Goal: Information Seeking & Learning: Learn about a topic

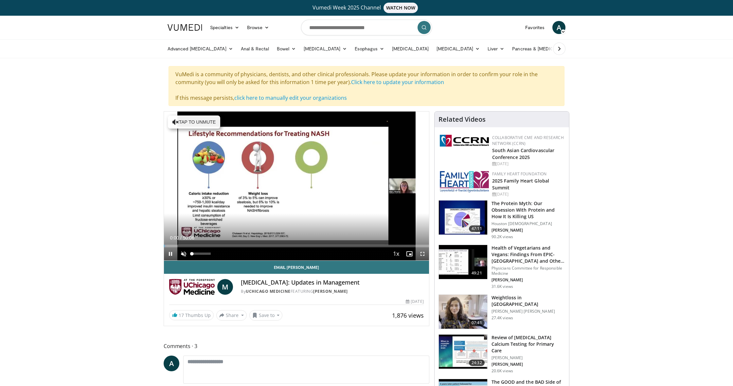
click at [182, 253] on span "Video Player" at bounding box center [183, 253] width 13 height 13
click at [176, 244] on div "Loaded : 7.25% 00:02 02:21" at bounding box center [296, 244] width 265 height 6
click at [172, 254] on span "Video Player" at bounding box center [170, 253] width 13 height 13
click at [173, 252] on span "Video Player" at bounding box center [170, 253] width 13 height 13
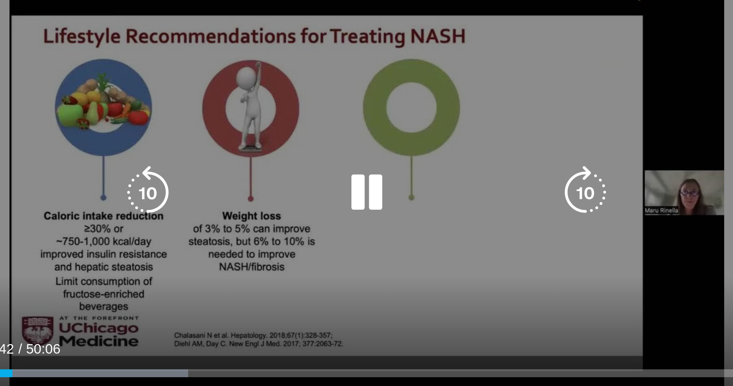
scroll to position [3, 0]
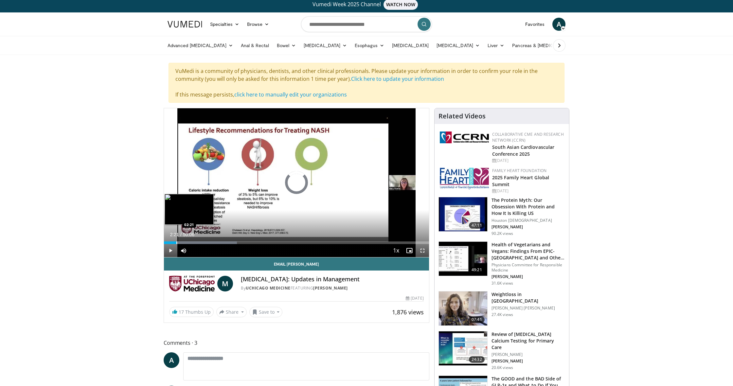
click at [176, 243] on div "Progress Bar" at bounding box center [176, 243] width 1 height 3
click at [224, 242] on div "Progress Bar" at bounding box center [224, 243] width 1 height 3
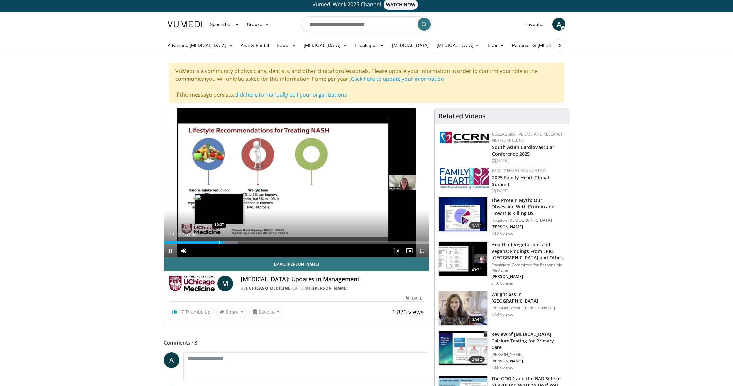
click at [219, 243] on div "Progress Bar" at bounding box center [219, 243] width 1 height 3
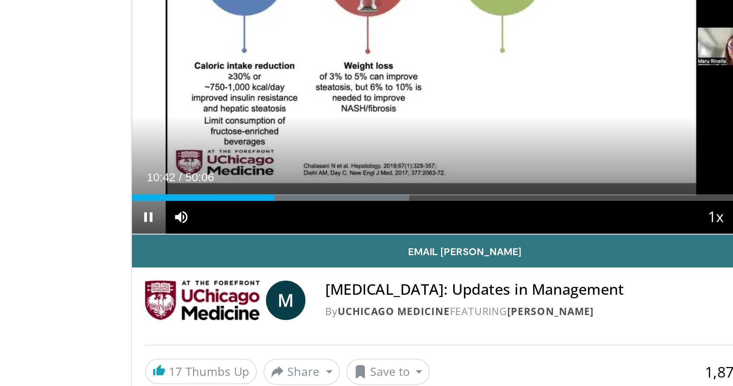
scroll to position [78, 0]
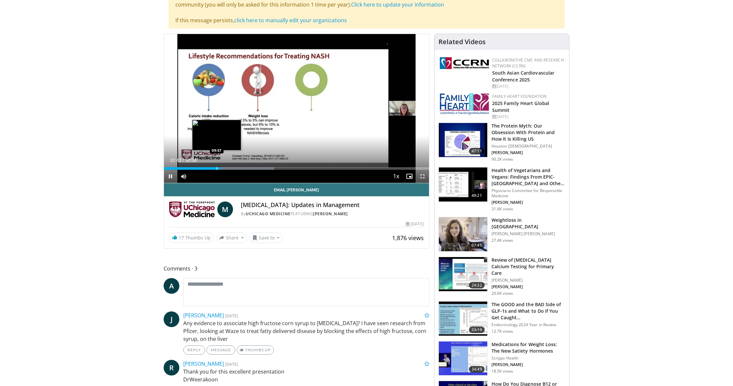
click at [217, 169] on div "Progress Bar" at bounding box center [217, 168] width 1 height 3
click at [422, 176] on span "Video Player" at bounding box center [422, 176] width 13 height 13
click at [187, 169] on div "Progress Bar" at bounding box center [187, 168] width 1 height 3
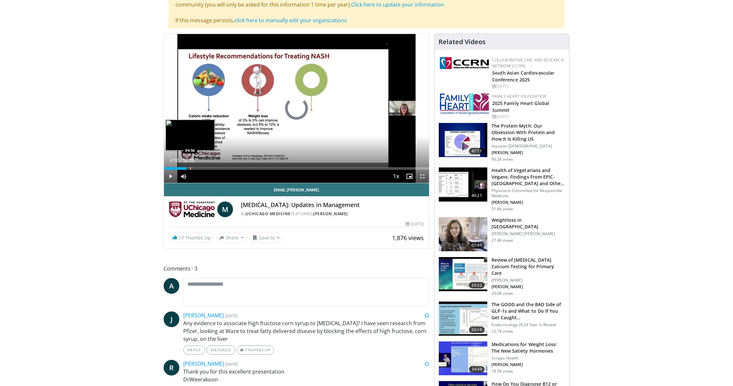
click at [190, 169] on div "Progress Bar" at bounding box center [190, 168] width 1 height 3
click at [194, 169] on div "Progress Bar" at bounding box center [194, 168] width 1 height 3
click at [213, 169] on div "Progress Bar" at bounding box center [213, 168] width 1 height 3
click at [421, 176] on span "Video Player" at bounding box center [422, 176] width 13 height 13
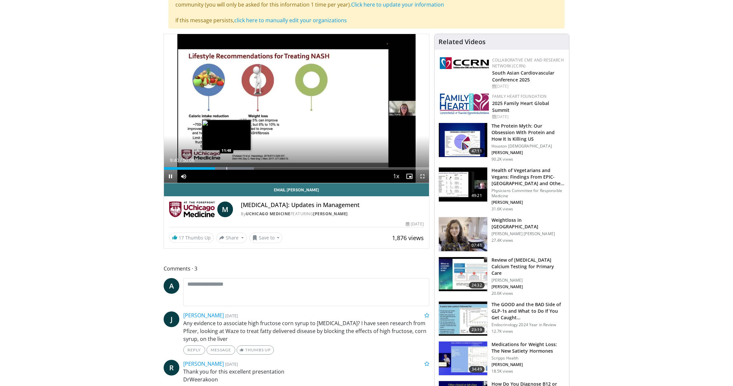
click at [226, 168] on div "Progress Bar" at bounding box center [226, 168] width 1 height 3
click at [240, 168] on div "Progress Bar" at bounding box center [240, 168] width 1 height 3
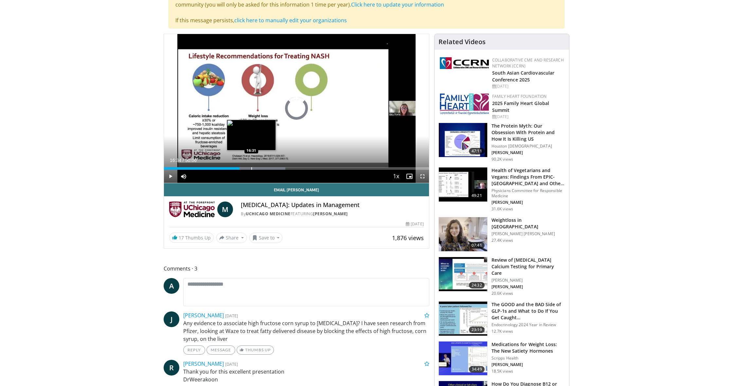
click at [252, 168] on div "Progress Bar" at bounding box center [251, 168] width 1 height 3
click at [246, 169] on div "Progress Bar" at bounding box center [246, 168] width 1 height 3
click at [261, 169] on div "Progress Bar" at bounding box center [261, 168] width 1 height 3
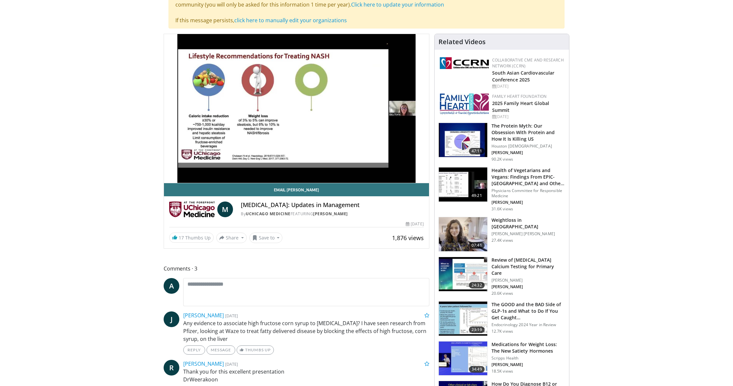
click at [279, 170] on div "10 seconds Tap to unmute" at bounding box center [296, 108] width 265 height 149
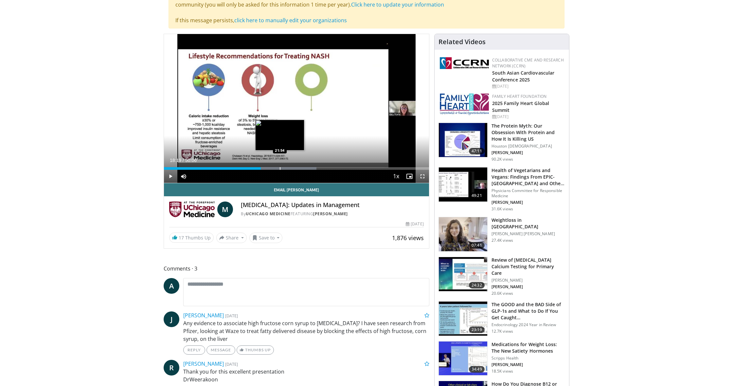
click at [280, 168] on div "Progress Bar" at bounding box center [280, 168] width 1 height 3
click at [424, 177] on span "Video Player" at bounding box center [422, 176] width 13 height 13
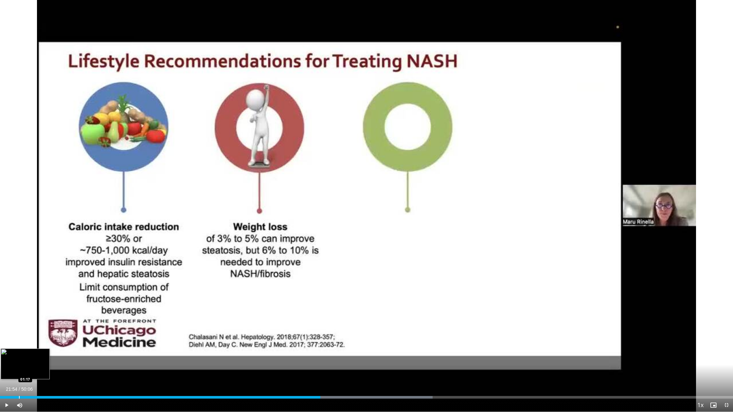
click at [19, 386] on div "Loaded : 59.04% 21:54 01:17" at bounding box center [366, 396] width 733 height 6
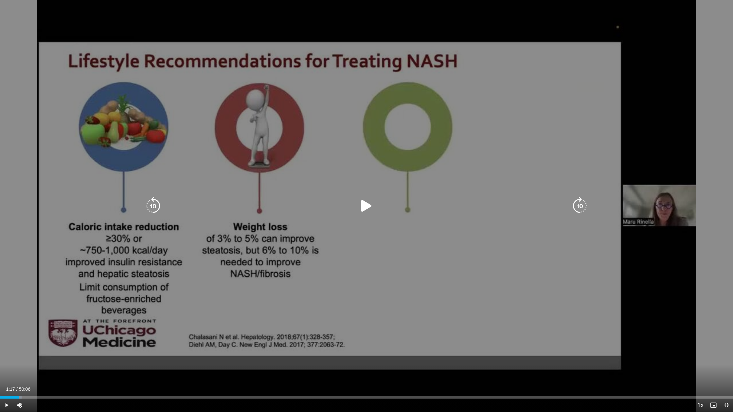
click at [9, 386] on span "Video Player" at bounding box center [6, 405] width 13 height 13
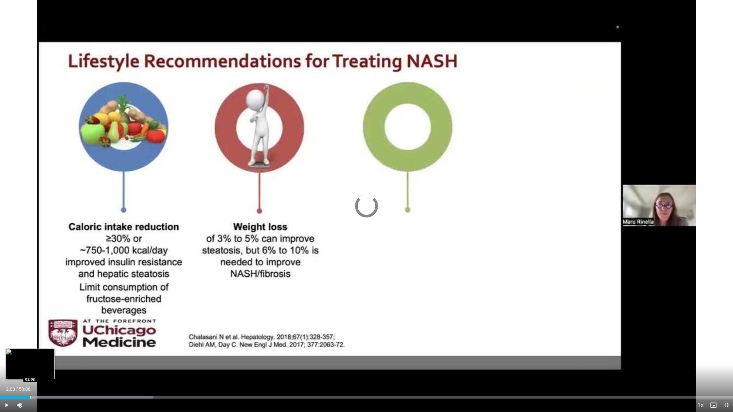
click at [30, 386] on div "Progress Bar" at bounding box center [30, 397] width 1 height 3
click at [54, 386] on div "Progress Bar" at bounding box center [54, 397] width 1 height 3
click at [65, 386] on div "Progress Bar" at bounding box center [65, 397] width 1 height 3
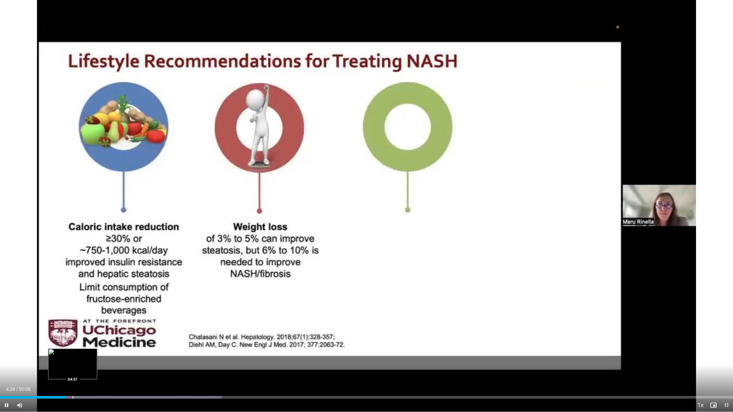
click at [73, 386] on div "Progress Bar" at bounding box center [73, 397] width 1 height 3
click at [79, 386] on div "Progress Bar" at bounding box center [79, 397] width 1 height 3
click at [28, 386] on div "Progress Bar" at bounding box center [28, 397] width 1 height 3
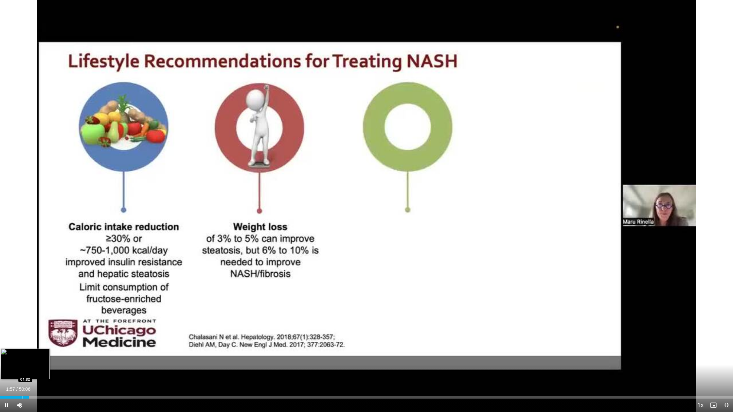
click at [23, 386] on div "Progress Bar" at bounding box center [23, 397] width 1 height 3
click at [29, 386] on div "Progress Bar" at bounding box center [29, 397] width 1 height 3
click at [36, 386] on div "Progress Bar" at bounding box center [36, 397] width 1 height 3
click at [4, 386] on span "Video Player" at bounding box center [6, 405] width 13 height 13
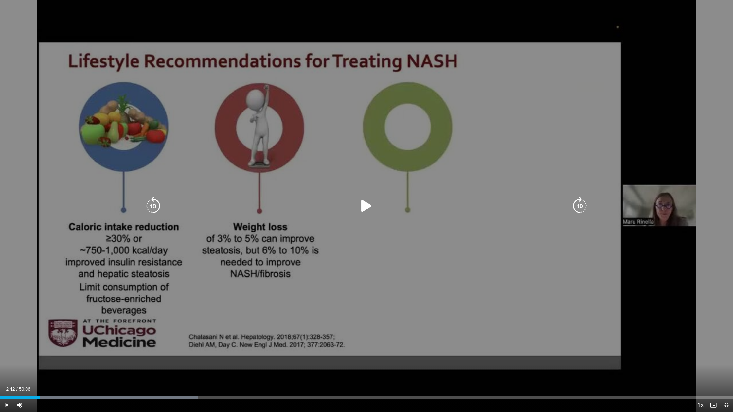
scroll to position [210, 0]
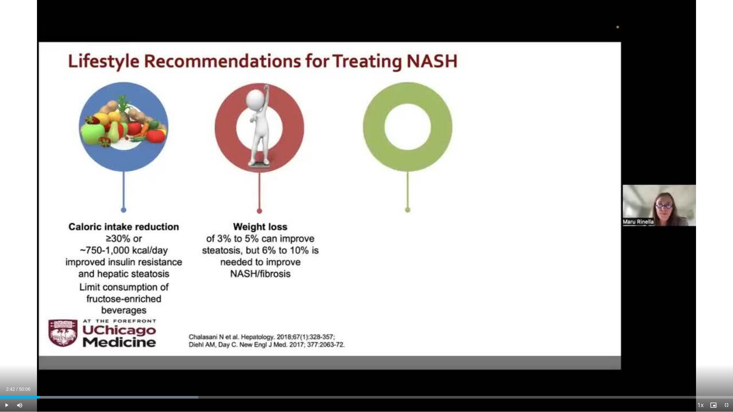
click at [728, 386] on span "Video Player" at bounding box center [726, 405] width 13 height 13
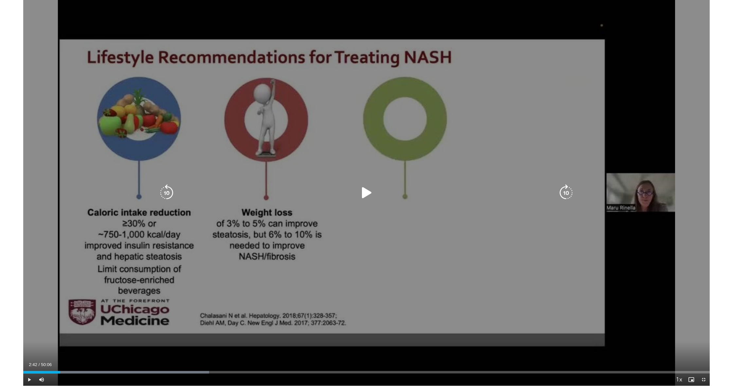
scroll to position [78, 0]
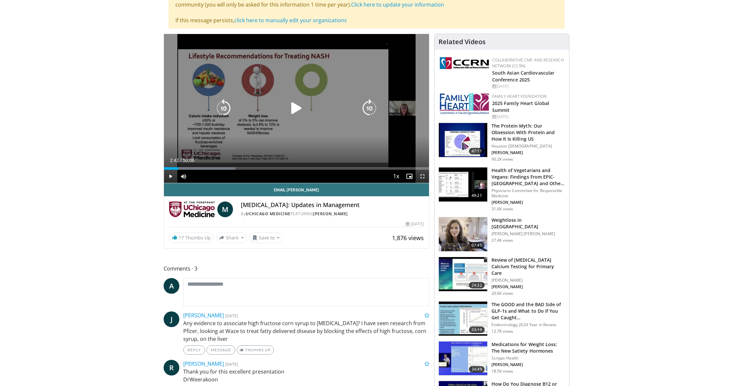
click at [292, 109] on icon "Video Player" at bounding box center [296, 108] width 18 height 18
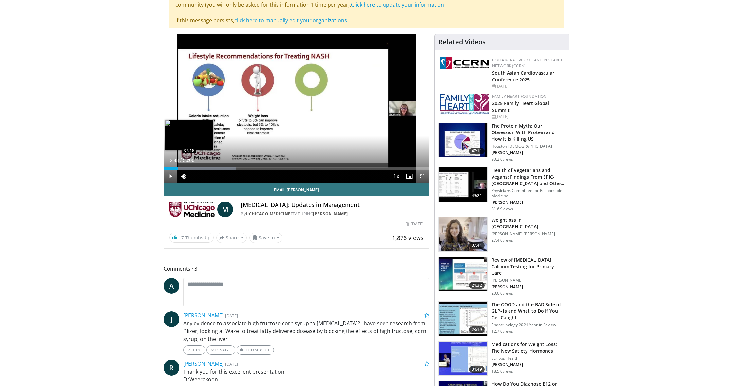
click at [187, 168] on div "Progress Bar" at bounding box center [187, 168] width 1 height 3
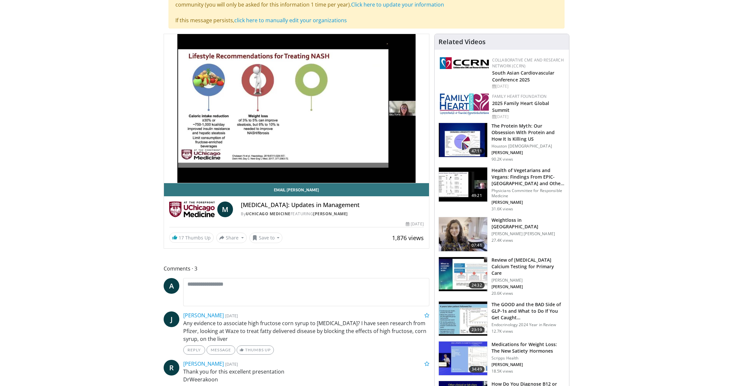
click at [199, 169] on video-js "**********" at bounding box center [296, 108] width 265 height 149
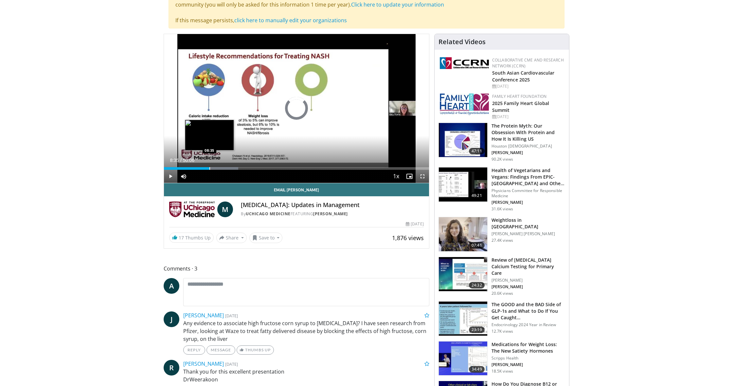
click at [209, 169] on div "Progress Bar" at bounding box center [209, 168] width 1 height 3
click at [219, 169] on div "Progress Bar" at bounding box center [219, 168] width 1 height 3
click at [225, 169] on div "Progress Bar" at bounding box center [225, 168] width 1 height 3
click at [231, 168] on div "Progress Bar" at bounding box center [231, 168] width 1 height 3
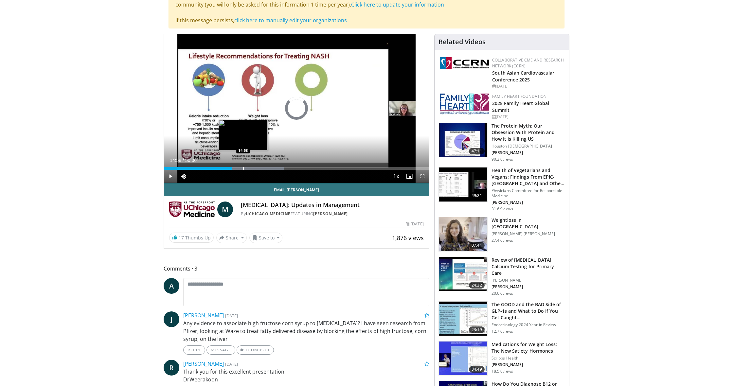
click at [243, 168] on div "Progress Bar" at bounding box center [243, 168] width 1 height 3
click at [251, 169] on div "Progress Bar" at bounding box center [251, 168] width 1 height 3
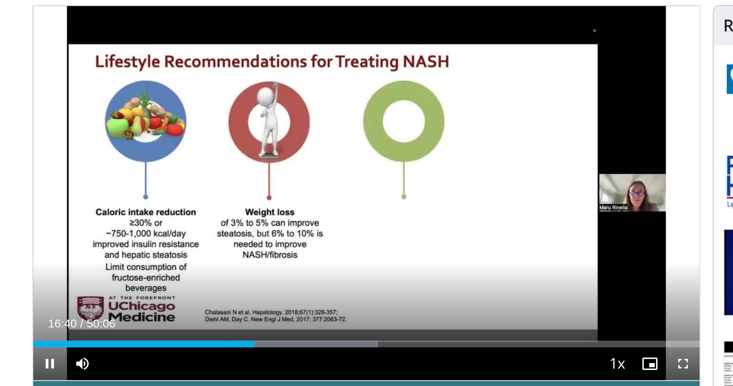
scroll to position [16, 0]
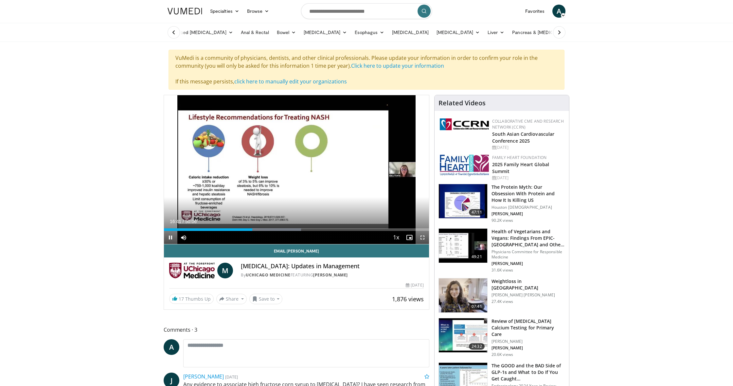
click at [422, 235] on span "Video Player" at bounding box center [422, 237] width 13 height 13
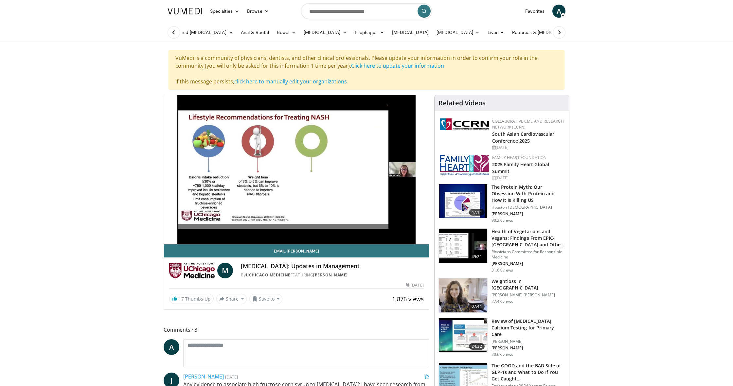
scroll to position [18, 0]
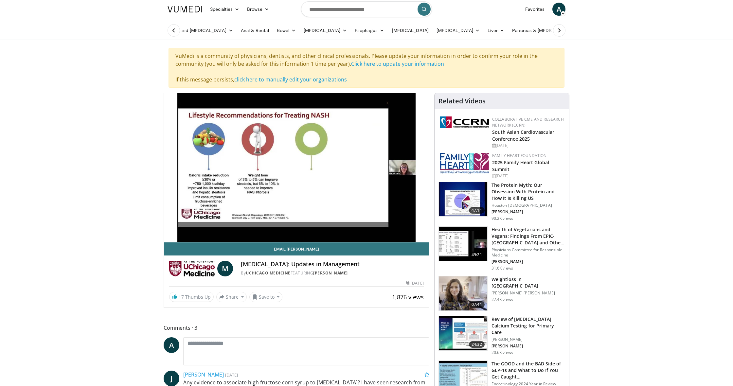
click at [258, 228] on video-js "**********" at bounding box center [296, 167] width 265 height 149
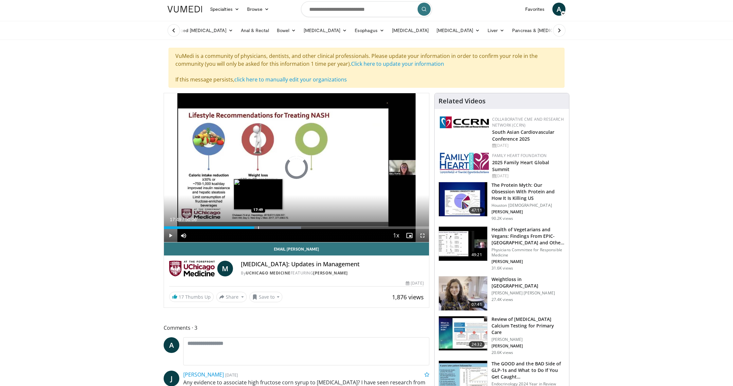
click at [258, 228] on div "Progress Bar" at bounding box center [258, 227] width 1 height 3
click at [261, 228] on div "Progress Bar" at bounding box center [261, 227] width 1 height 3
click at [267, 228] on div "Progress Bar" at bounding box center [267, 227] width 1 height 3
click at [272, 228] on div "Progress Bar" at bounding box center [272, 227] width 1 height 3
click at [277, 228] on div "Progress Bar" at bounding box center [277, 227] width 1 height 3
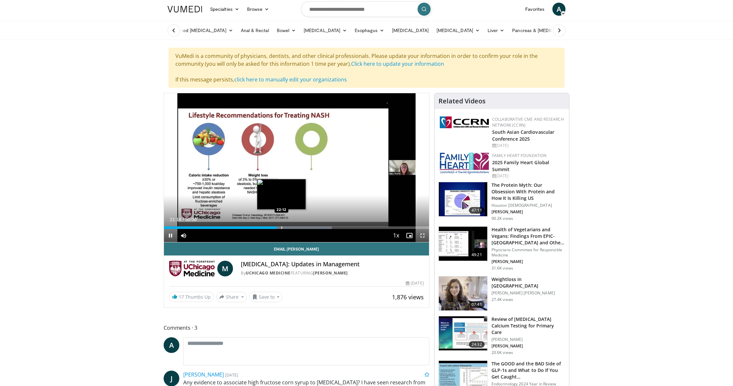
click at [281, 228] on div "Progress Bar" at bounding box center [281, 227] width 1 height 3
click at [287, 229] on div "Progress Bar" at bounding box center [287, 227] width 1 height 3
click at [297, 228] on div "Progress Bar" at bounding box center [297, 227] width 1 height 3
click at [301, 228] on div "Progress Bar" at bounding box center [301, 227] width 1 height 3
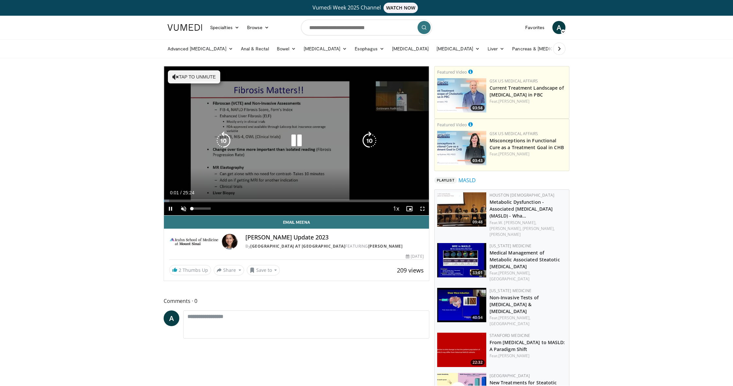
click at [185, 206] on span "Video Player" at bounding box center [183, 208] width 13 height 13
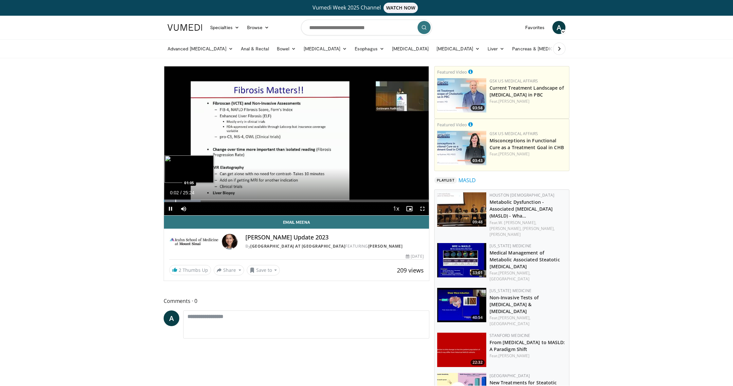
click at [175, 201] on div "Progress Bar" at bounding box center [175, 201] width 1 height 3
click at [171, 201] on div "Progress Bar" at bounding box center [171, 201] width 1 height 3
click at [176, 201] on div "Progress Bar" at bounding box center [176, 201] width 1 height 3
click at [181, 201] on div "Progress Bar" at bounding box center [181, 201] width 1 height 3
click at [184, 202] on div "Progress Bar" at bounding box center [184, 201] width 1 height 3
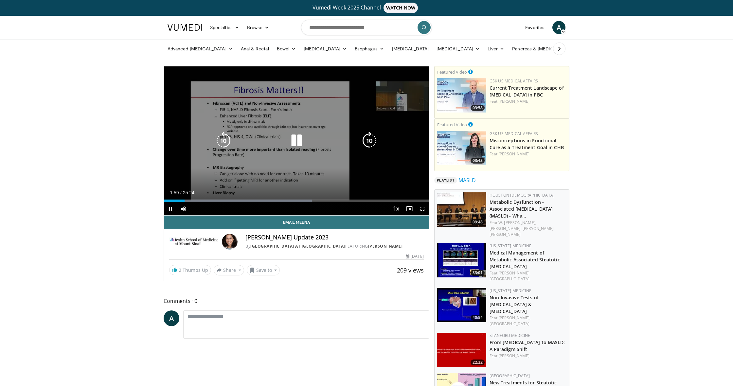
click at [422, 208] on span "Video Player" at bounding box center [422, 208] width 13 height 13
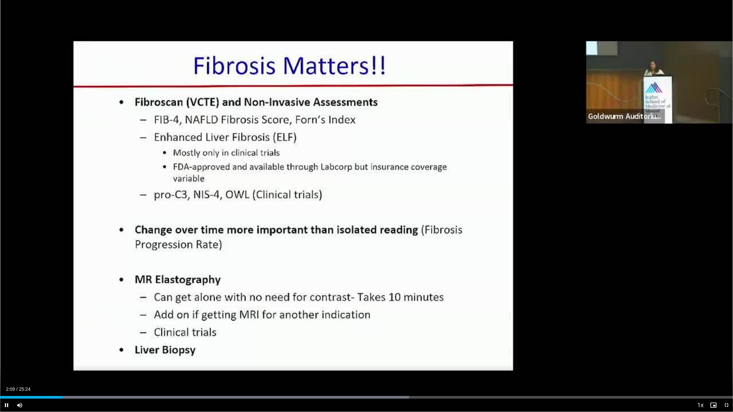
click at [725, 386] on span "Video Player" at bounding box center [726, 405] width 13 height 13
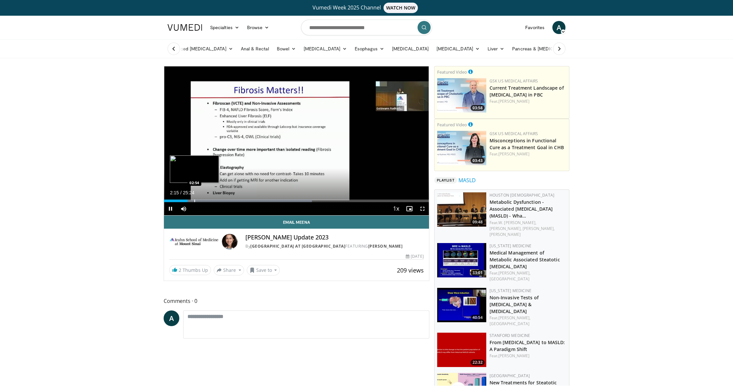
click at [195, 201] on div "Progress Bar" at bounding box center [194, 201] width 1 height 3
click at [424, 207] on span "Video Player" at bounding box center [422, 208] width 13 height 13
click at [173, 210] on span "Video Player" at bounding box center [170, 208] width 13 height 13
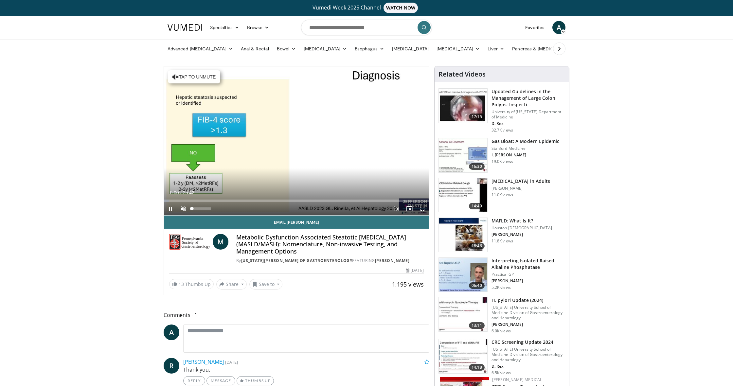
click at [185, 208] on span "Video Player" at bounding box center [183, 208] width 13 height 13
click at [184, 201] on div "Progress Bar" at bounding box center [184, 201] width 1 height 3
click at [191, 201] on div "Progress Bar" at bounding box center [191, 201] width 1 height 3
click at [201, 202] on div "Progress Bar" at bounding box center [201, 201] width 1 height 3
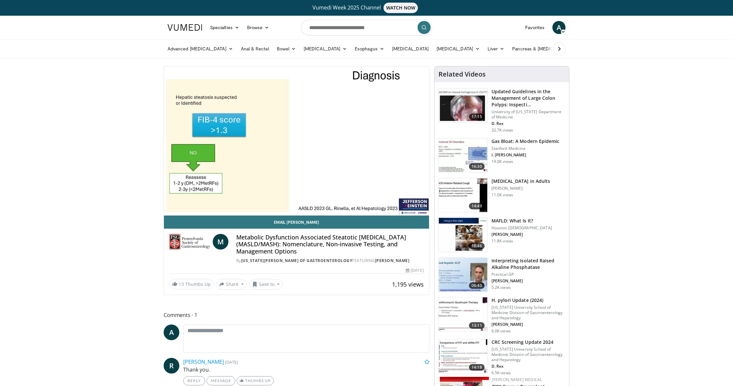
click at [238, 201] on div "10 seconds Tap to unmute" at bounding box center [296, 140] width 265 height 149
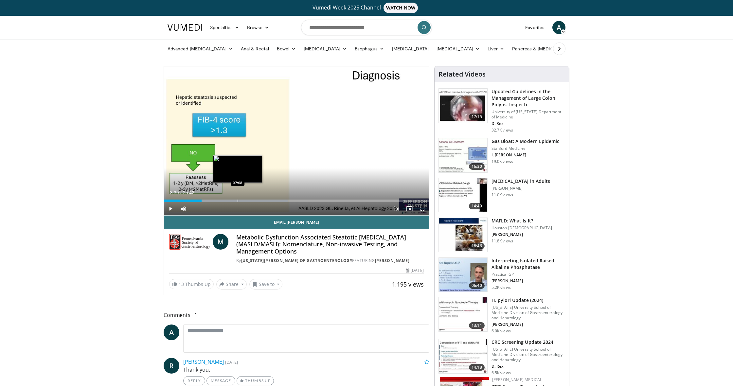
click at [238, 201] on div "Progress Bar" at bounding box center [238, 201] width 1 height 3
click at [253, 202] on div "Progress Bar" at bounding box center [253, 201] width 1 height 3
click at [260, 202] on div "Progress Bar" at bounding box center [260, 201] width 1 height 3
click at [256, 202] on div "Progress Bar" at bounding box center [256, 201] width 1 height 3
click at [253, 202] on div "Progress Bar" at bounding box center [253, 201] width 1 height 3
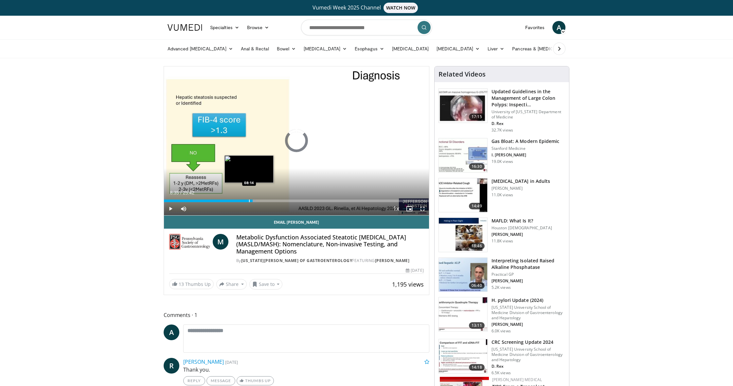
click at [249, 202] on div "Progress Bar" at bounding box center [249, 201] width 1 height 3
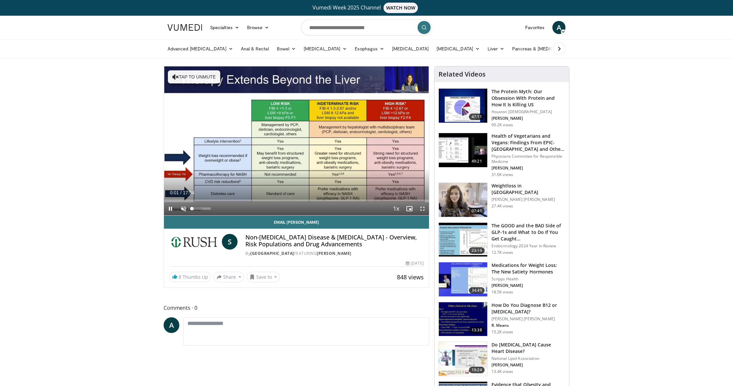
click at [183, 207] on span "Video Player" at bounding box center [183, 208] width 13 height 13
click at [177, 201] on div "Progress Bar" at bounding box center [177, 201] width 1 height 3
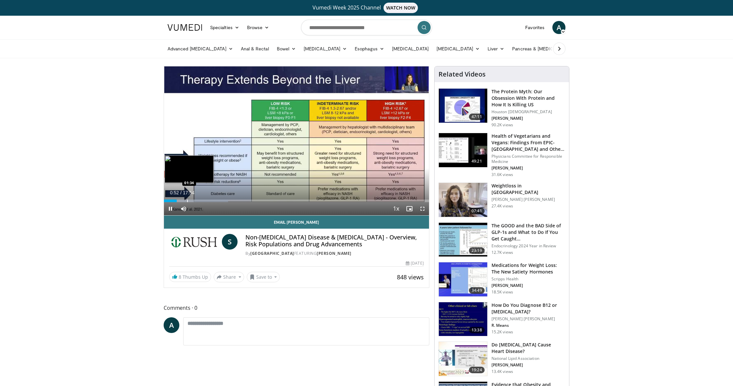
click at [187, 201] on div "Progress Bar" at bounding box center [187, 201] width 1 height 3
click at [206, 202] on div "Progress Bar" at bounding box center [206, 201] width 1 height 3
click at [229, 200] on div "Progress Bar" at bounding box center [229, 201] width 1 height 3
click at [421, 208] on span "Video Player" at bounding box center [422, 208] width 13 height 13
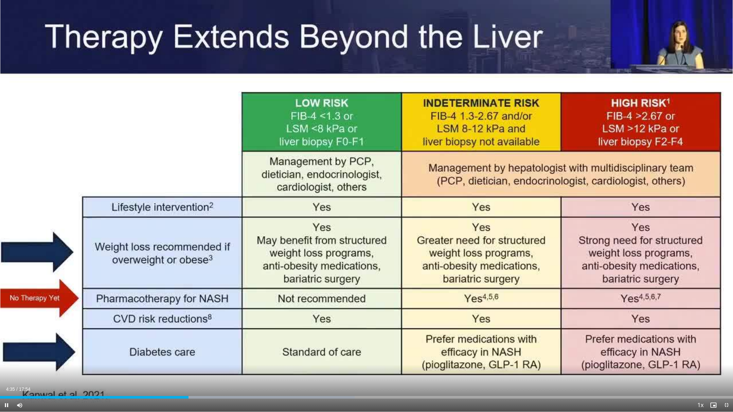
click at [4, 386] on span "Video Player" at bounding box center [6, 405] width 13 height 13
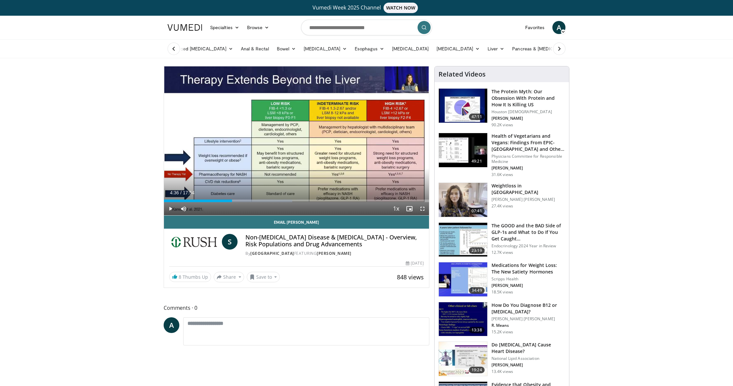
click at [172, 208] on span "Video Player" at bounding box center [170, 208] width 13 height 13
click at [203, 200] on div "Progress Bar" at bounding box center [203, 201] width 1 height 3
click at [210, 200] on div "Progress Bar" at bounding box center [210, 201] width 1 height 3
click at [219, 200] on div "Progress Bar" at bounding box center [219, 201] width 1 height 3
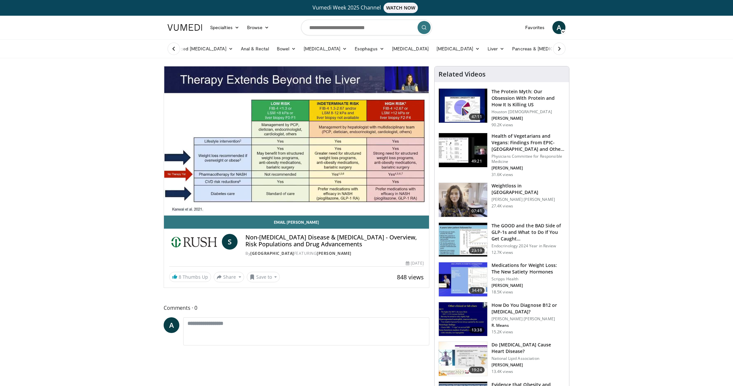
click at [225, 201] on video-js "**********" at bounding box center [296, 140] width 265 height 149
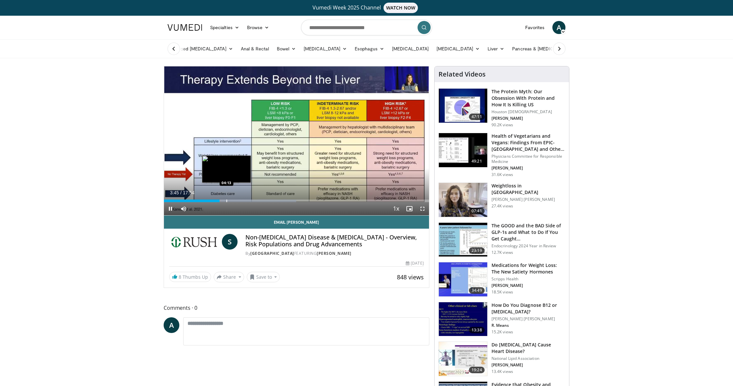
click at [226, 200] on div "Progress Bar" at bounding box center [249, 201] width 93 height 3
click at [232, 200] on div "Progress Bar" at bounding box center [232, 201] width 1 height 3
click at [238, 200] on div "Progress Bar" at bounding box center [238, 201] width 1 height 3
click at [242, 201] on div "Progress Bar" at bounding box center [242, 201] width 1 height 3
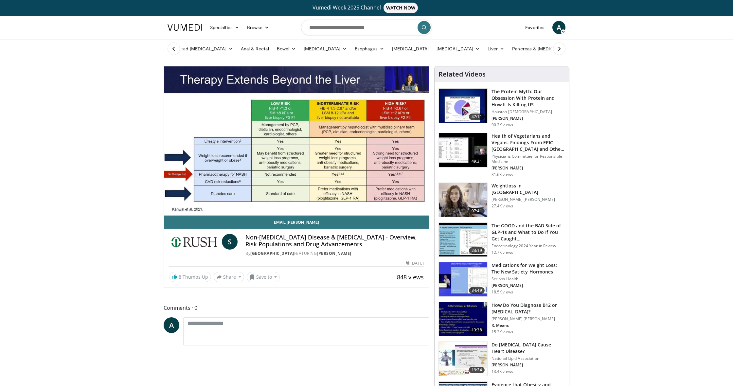
click at [246, 201] on video-js "**********" at bounding box center [296, 140] width 265 height 149
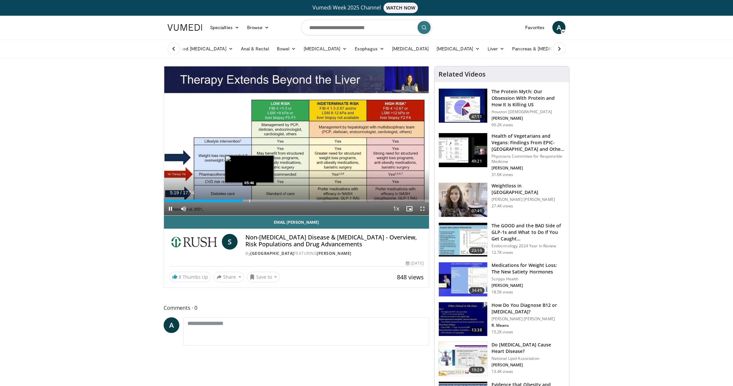
click at [249, 201] on div "Progress Bar" at bounding box center [249, 201] width 1 height 3
click at [255, 202] on div "Progress Bar" at bounding box center [255, 201] width 1 height 3
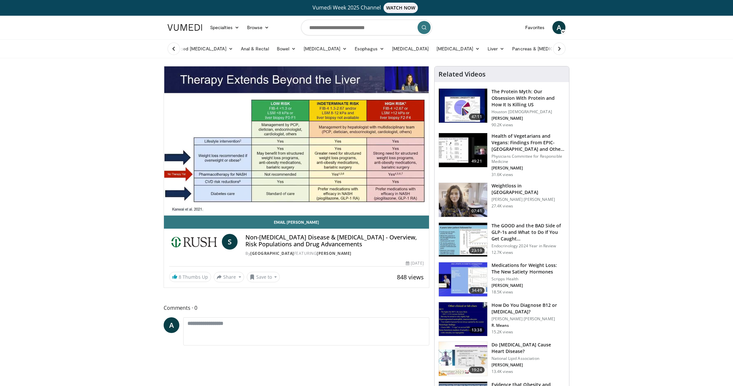
click at [169, 208] on video-js "**********" at bounding box center [296, 140] width 265 height 149
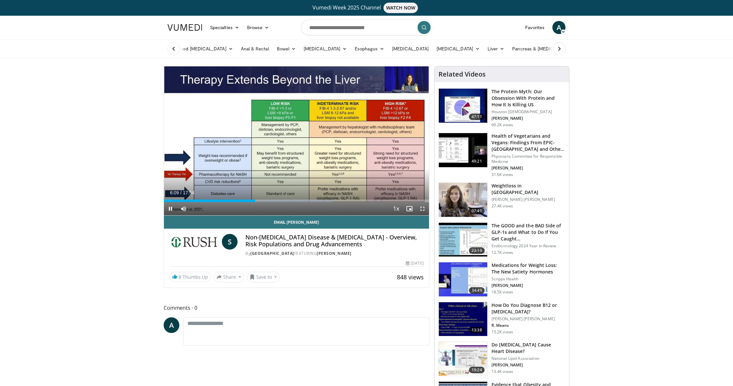
click at [172, 206] on span "Video Player" at bounding box center [170, 208] width 13 height 13
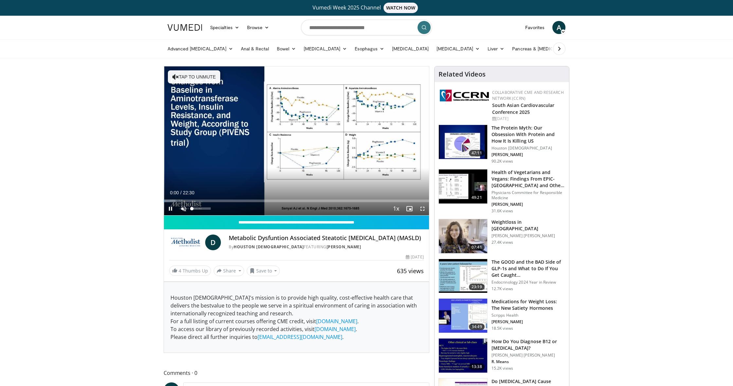
click at [183, 206] on span "Video Player" at bounding box center [183, 208] width 13 height 13
click at [184, 200] on div "Progress Bar" at bounding box center [184, 201] width 1 height 3
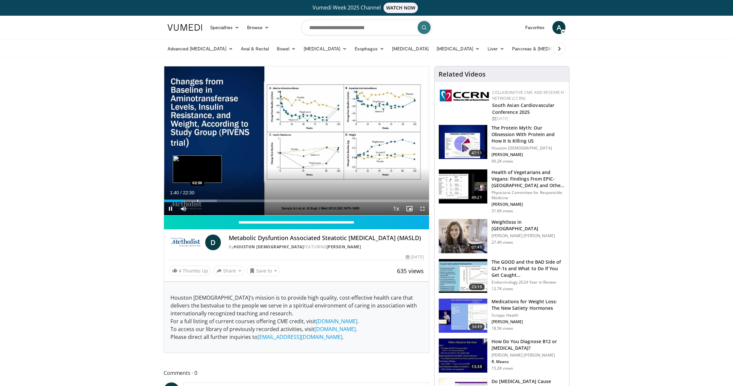
click at [198, 200] on div "Progress Bar" at bounding box center [197, 201] width 1 height 3
click at [206, 200] on div "Progress Bar" at bounding box center [206, 201] width 1 height 3
click at [212, 200] on div "Progress Bar" at bounding box center [212, 201] width 1 height 3
click at [222, 200] on div "Progress Bar" at bounding box center [222, 201] width 1 height 3
click at [229, 200] on div "Progress Bar" at bounding box center [229, 201] width 1 height 3
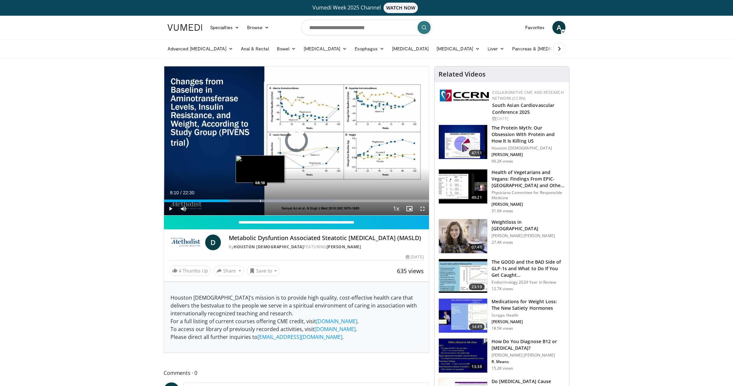
click at [260, 201] on div "Progress Bar" at bounding box center [260, 201] width 1 height 3
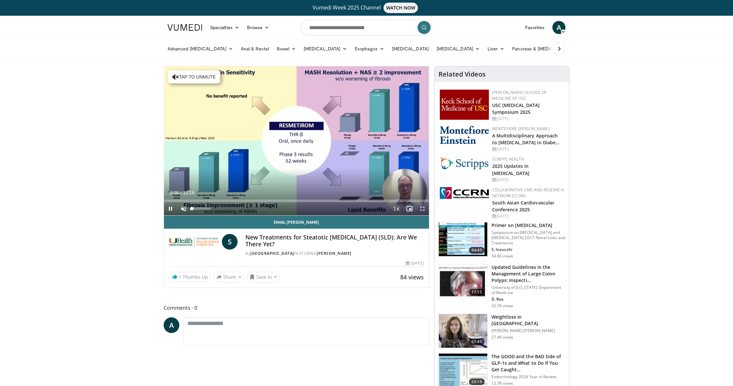
click at [184, 207] on span "Video Player" at bounding box center [183, 208] width 13 height 13
click at [177, 202] on span "Video Player" at bounding box center [183, 208] width 13 height 13
click at [180, 201] on div "Progress Bar" at bounding box center [180, 201] width 1 height 3
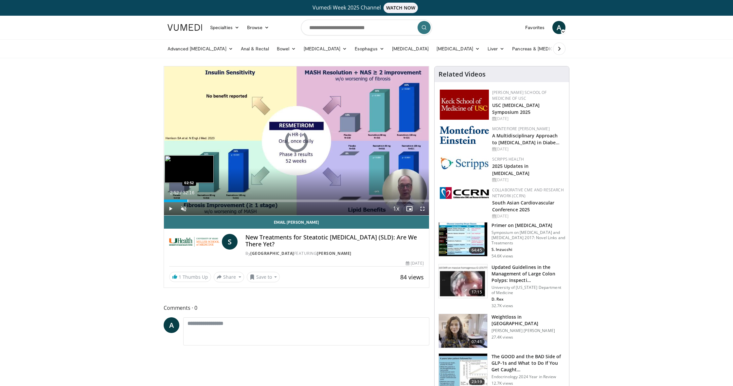
click at [188, 201] on div "Progress Bar" at bounding box center [188, 201] width 1 height 3
click at [184, 208] on span "Video Player" at bounding box center [183, 208] width 13 height 13
click at [196, 200] on div "Progress Bar" at bounding box center [196, 201] width 1 height 3
click at [214, 200] on div "Progress Bar" at bounding box center [214, 201] width 1 height 3
click at [223, 201] on div "Progress Bar" at bounding box center [223, 201] width 1 height 3
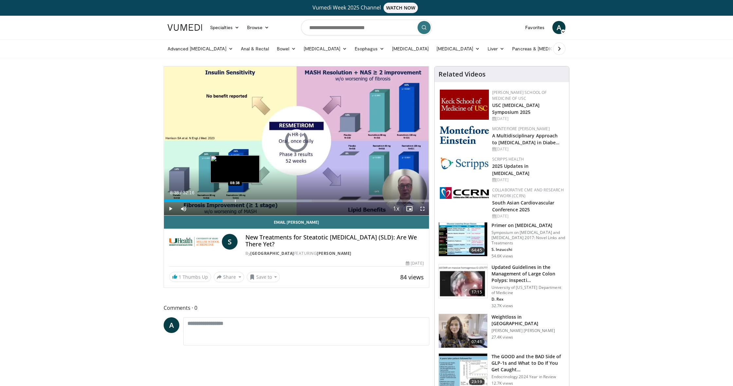
click at [235, 201] on div "Progress Bar" at bounding box center [235, 201] width 1 height 3
click at [241, 201] on div "Progress Bar" at bounding box center [241, 201] width 1 height 3
click at [249, 201] on div "Progress Bar" at bounding box center [249, 201] width 1 height 3
click at [257, 201] on div "Progress Bar" at bounding box center [257, 201] width 1 height 3
click at [264, 201] on div "Progress Bar" at bounding box center [264, 201] width 1 height 3
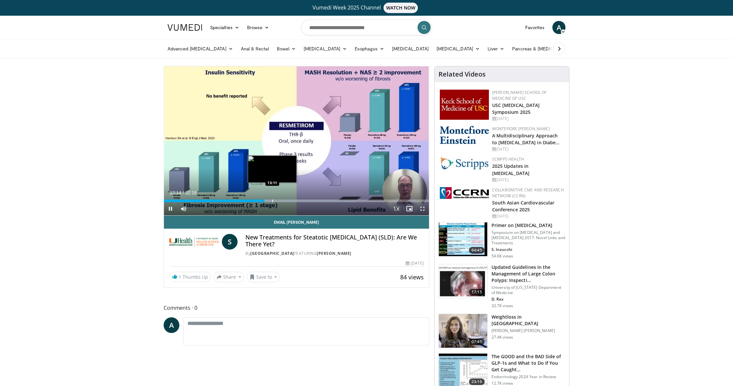
click at [272, 201] on div "Progress Bar" at bounding box center [272, 201] width 1 height 3
click at [285, 201] on div "Progress Bar" at bounding box center [285, 201] width 1 height 3
click at [281, 202] on div "Progress Bar" at bounding box center [281, 201] width 1 height 3
click at [287, 201] on div "Loaded : 45.07% 14:14 15:03" at bounding box center [296, 201] width 265 height 3
click at [293, 202] on div "Progress Bar" at bounding box center [293, 201] width 1 height 3
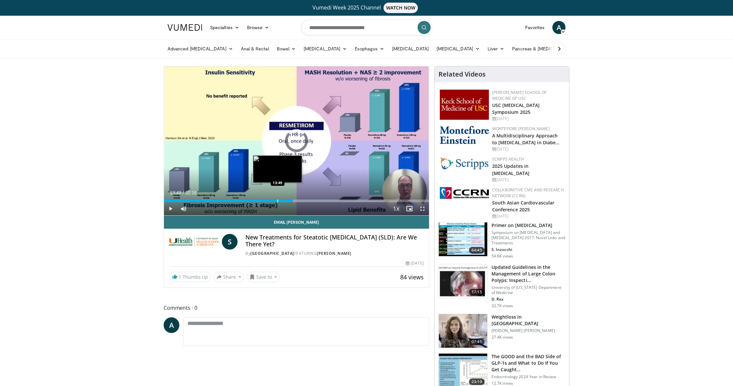
click at [278, 201] on div "Progress Bar" at bounding box center [278, 201] width 1 height 3
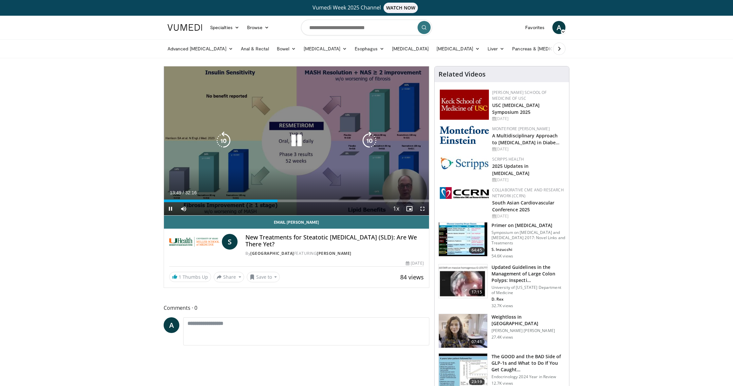
click at [269, 201] on div "Loaded : 42.87% 13:49 13:49" at bounding box center [296, 201] width 265 height 3
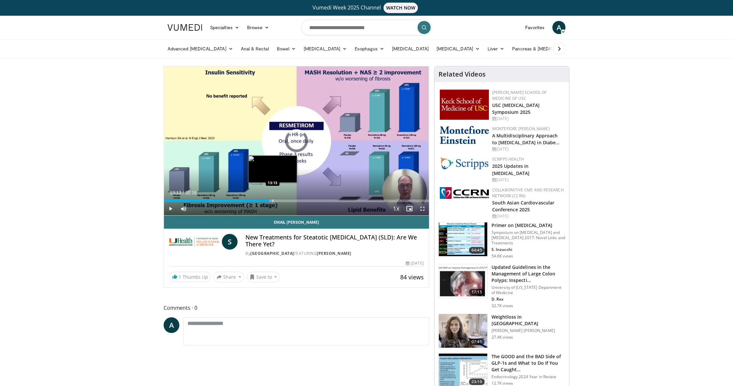
click at [273, 202] on div "Progress Bar" at bounding box center [273, 201] width 1 height 3
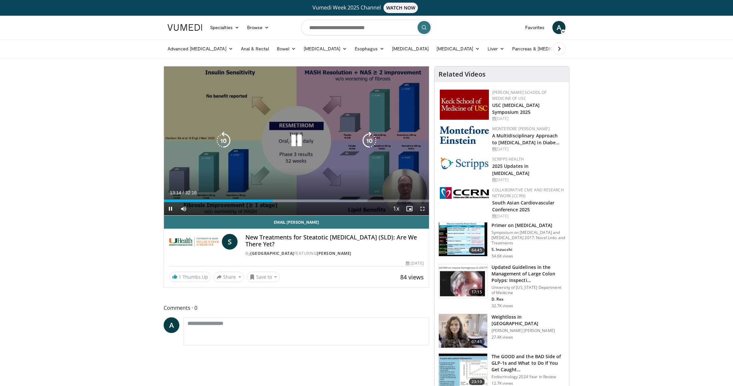
click at [421, 209] on span "Video Player" at bounding box center [422, 208] width 13 height 13
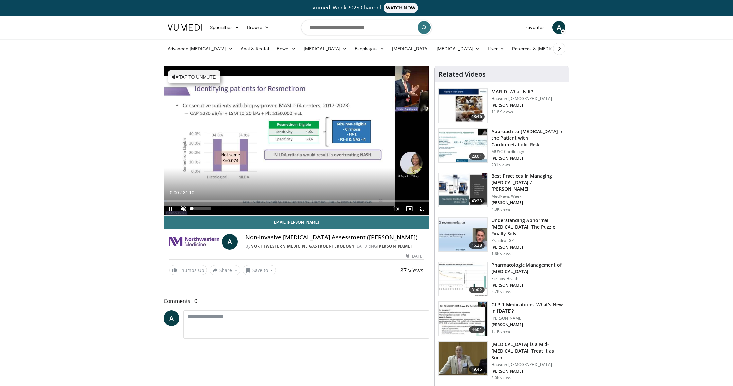
click at [185, 207] on span "Video Player" at bounding box center [183, 208] width 13 height 13
click at [198, 201] on div "Progress Bar" at bounding box center [198, 201] width 1 height 3
click at [208, 201] on div "Progress Bar" at bounding box center [208, 201] width 1 height 3
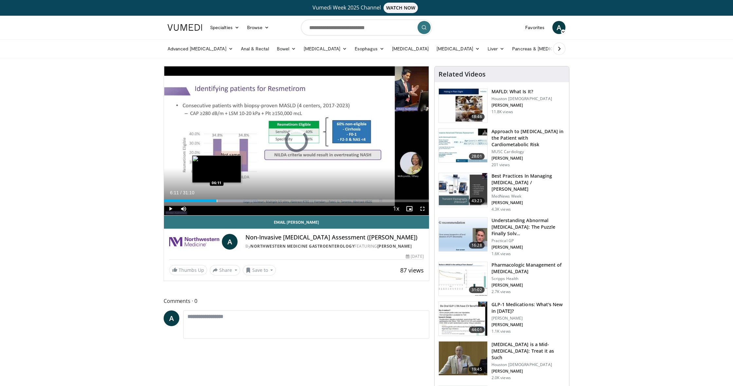
click at [217, 201] on div "Progress Bar" at bounding box center [217, 201] width 1 height 3
click at [225, 200] on div "Progress Bar" at bounding box center [225, 201] width 1 height 3
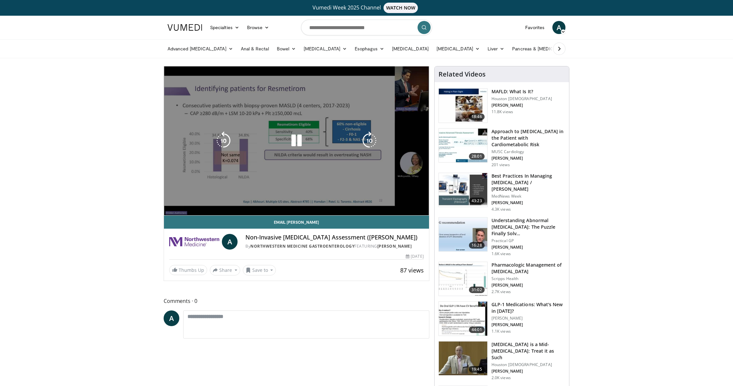
click at [239, 199] on div "10 seconds Tap to unmute" at bounding box center [296, 140] width 265 height 149
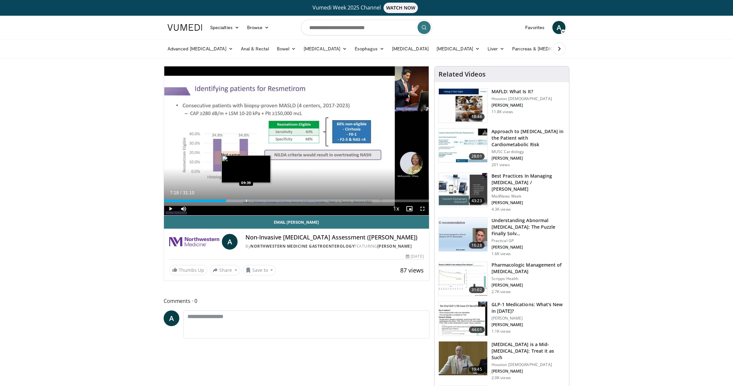
click at [246, 200] on div "Progress Bar" at bounding box center [246, 201] width 1 height 3
click at [258, 200] on div "Progress Bar" at bounding box center [258, 201] width 1 height 3
click at [269, 200] on div "Progress Bar" at bounding box center [269, 201] width 1 height 3
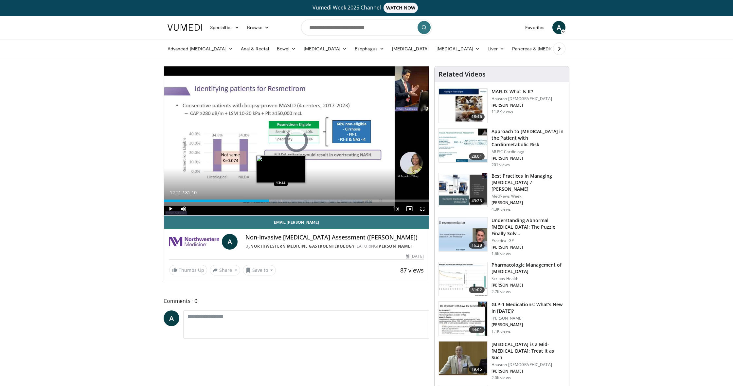
click at [281, 200] on div "Progress Bar" at bounding box center [281, 201] width 1 height 3
click at [289, 201] on div "Progress Bar" at bounding box center [289, 201] width 1 height 3
click at [283, 201] on div "Progress Bar" at bounding box center [283, 201] width 1 height 3
click at [169, 209] on span "Video Player" at bounding box center [170, 208] width 13 height 13
click at [303, 202] on div "Progress Bar" at bounding box center [303, 201] width 1 height 3
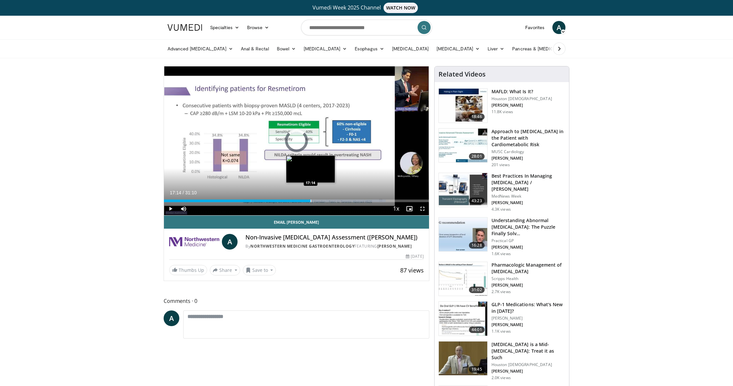
click at [311, 201] on div "Progress Bar" at bounding box center [311, 201] width 1 height 3
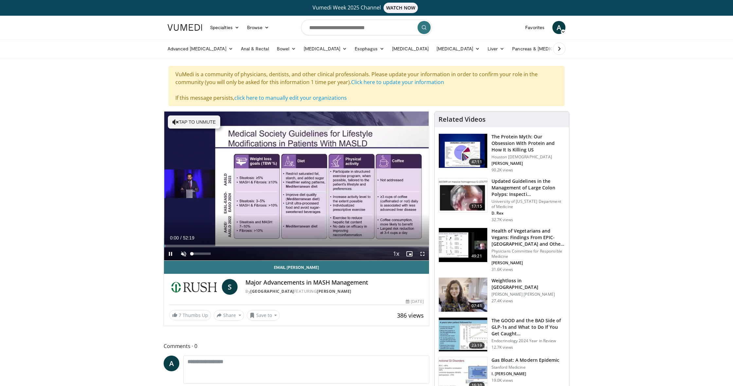
click at [185, 254] on span "Video Player" at bounding box center [183, 253] width 13 height 13
click at [182, 246] on div "Progress Bar" at bounding box center [182, 246] width 1 height 3
click at [189, 246] on div "Progress Bar" at bounding box center [189, 246] width 1 height 3
click at [198, 246] on div "Progress Bar" at bounding box center [198, 246] width 1 height 3
click at [202, 246] on div "Progress Bar" at bounding box center [202, 246] width 1 height 3
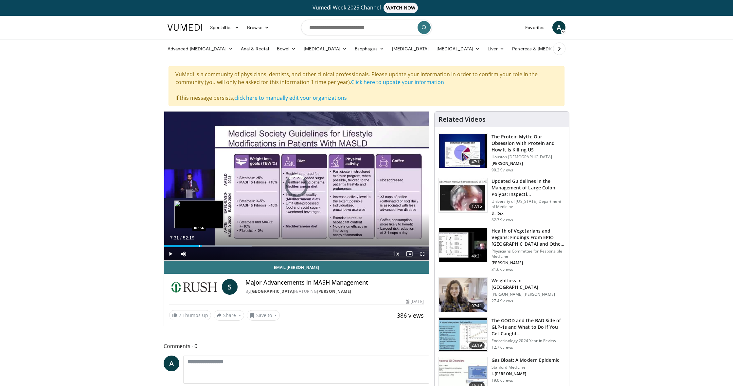
click at [199, 246] on div "Progress Bar" at bounding box center [199, 246] width 1 height 3
click at [423, 254] on span "Video Player" at bounding box center [422, 253] width 13 height 13
click at [421, 253] on span "Video Player" at bounding box center [422, 253] width 13 height 13
click at [213, 246] on div "Progress Bar" at bounding box center [213, 246] width 1 height 3
click at [208, 247] on div "10 seconds Tap to unmute" at bounding box center [296, 186] width 265 height 149
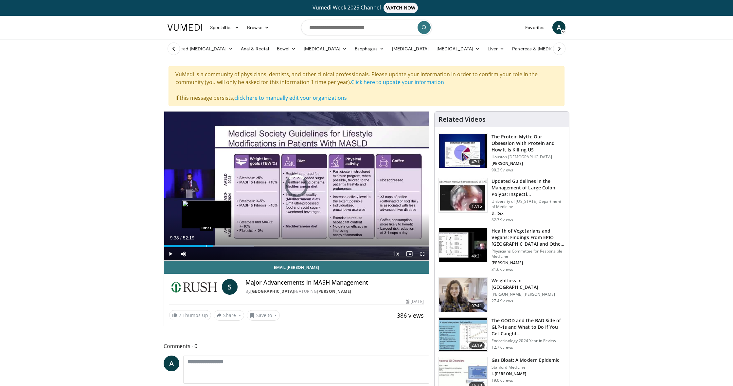
click at [206, 246] on div "Progress Bar" at bounding box center [206, 246] width 1 height 3
click at [215, 246] on div "Progress Bar" at bounding box center [215, 246] width 1 height 3
click at [224, 247] on div "Progress Bar" at bounding box center [224, 246] width 1 height 3
click at [235, 247] on div "Progress Bar" at bounding box center [235, 246] width 1 height 3
click at [243, 247] on div "Current Time 14:00 / Duration 52:19 Play Skip Backward Skip Forward Mute 0% Loa…" at bounding box center [296, 253] width 265 height 13
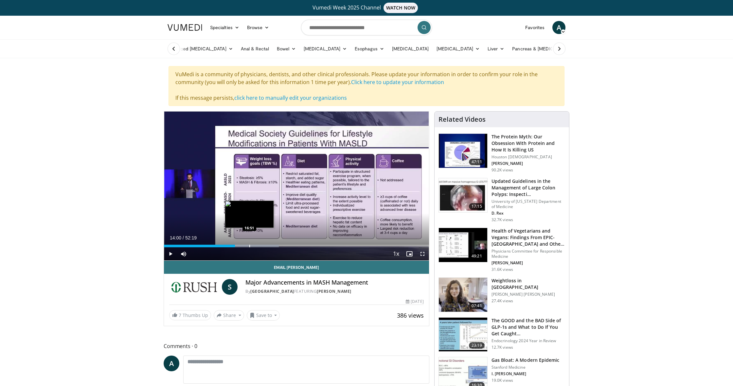
click at [249, 246] on div "Progress Bar" at bounding box center [249, 246] width 1 height 3
click at [260, 246] on div "Progress Bar" at bounding box center [260, 246] width 1 height 3
click at [266, 246] on div "Progress Bar" at bounding box center [265, 246] width 1 height 3
click at [277, 247] on div "Progress Bar" at bounding box center [277, 246] width 1 height 3
click at [286, 247] on div "Current Time 22:20 / Duration 52:19 Play Skip Backward Skip Forward Mute 0% Loa…" at bounding box center [296, 253] width 265 height 13
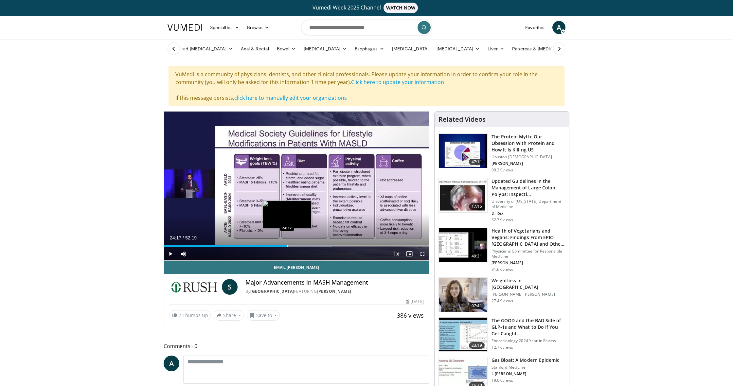
click at [287, 245] on div "Progress Bar" at bounding box center [287, 246] width 1 height 3
click at [296, 245] on div "Progress Bar" at bounding box center [296, 246] width 1 height 3
click at [308, 246] on div "Progress Bar" at bounding box center [308, 246] width 1 height 3
click at [317, 247] on div "Progress Bar" at bounding box center [317, 246] width 1 height 3
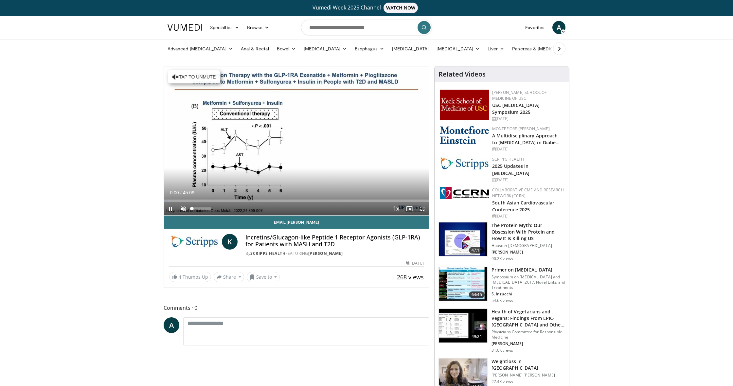
click at [183, 207] on span "Video Player" at bounding box center [183, 208] width 13 height 13
click at [421, 208] on span "Video Player" at bounding box center [422, 208] width 13 height 13
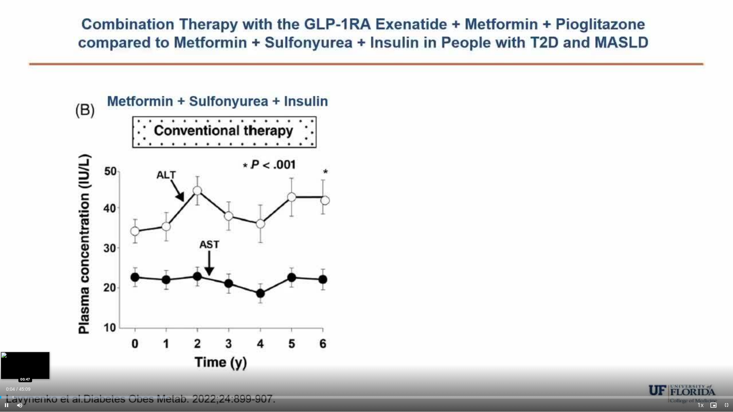
click at [13, 386] on div "Loaded : 23.05% 00:04 00:47" at bounding box center [366, 396] width 733 height 6
click at [27, 386] on div "Progress Bar" at bounding box center [27, 397] width 1 height 3
click at [33, 386] on div "Progress Bar" at bounding box center [33, 397] width 1 height 3
click at [40, 386] on div "Progress Bar" at bounding box center [40, 397] width 1 height 3
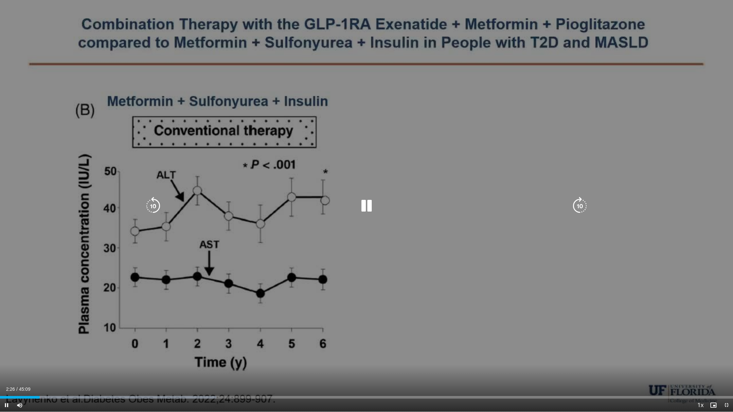
click at [49, 386] on div "Current Time 2:26 / Duration 45:09 Pause Skip Backward Skip Forward Mute 56% Lo…" at bounding box center [366, 405] width 733 height 13
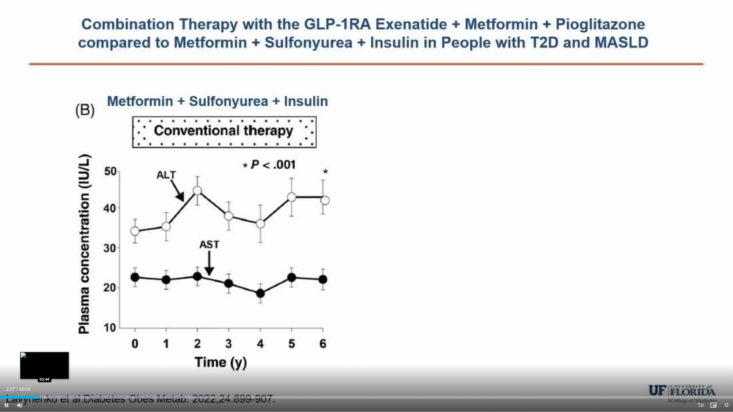
click at [45, 386] on div "Progress Bar" at bounding box center [45, 397] width 1 height 3
click at [50, 386] on div "Progress Bar" at bounding box center [50, 397] width 1 height 3
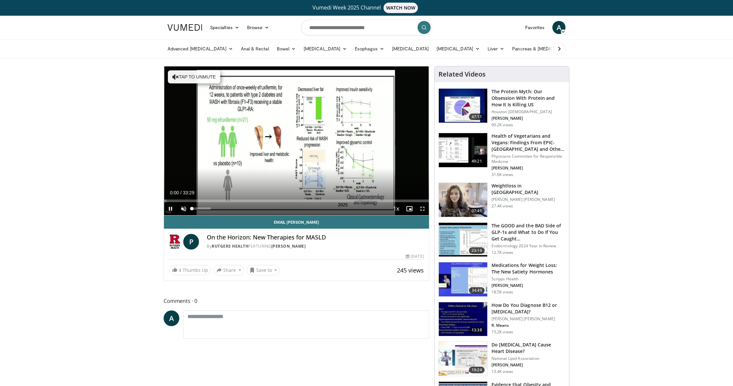
click at [183, 206] on span "Video Player" at bounding box center [183, 208] width 13 height 13
click at [182, 200] on div "Progress Bar" at bounding box center [182, 201] width 1 height 3
click at [187, 201] on div "Progress Bar" at bounding box center [187, 201] width 1 height 3
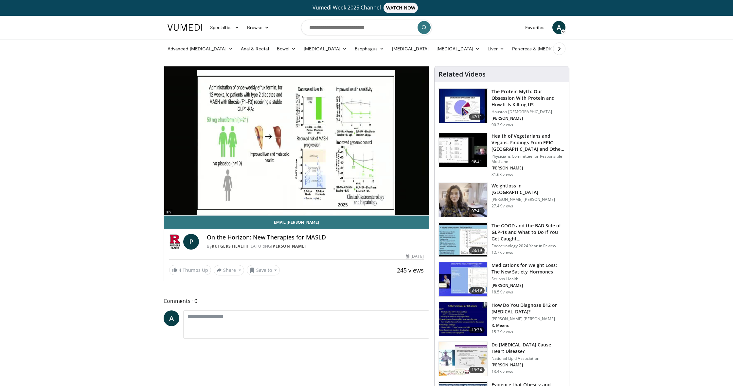
click at [191, 201] on div "10 seconds Tap to unmute" at bounding box center [296, 140] width 265 height 149
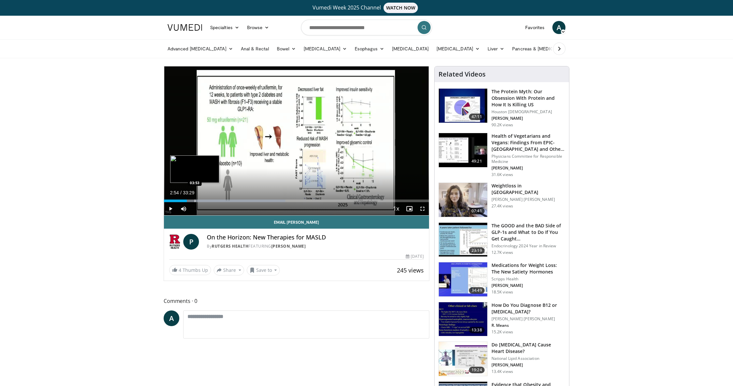
click at [195, 201] on div "Progress Bar" at bounding box center [195, 201] width 1 height 3
click at [172, 209] on span "Video Player" at bounding box center [170, 208] width 13 height 13
click at [201, 200] on div "Progress Bar" at bounding box center [201, 201] width 1 height 3
click at [205, 200] on div "Progress Bar" at bounding box center [205, 201] width 1 height 3
click at [210, 202] on div "Progress Bar" at bounding box center [210, 201] width 1 height 3
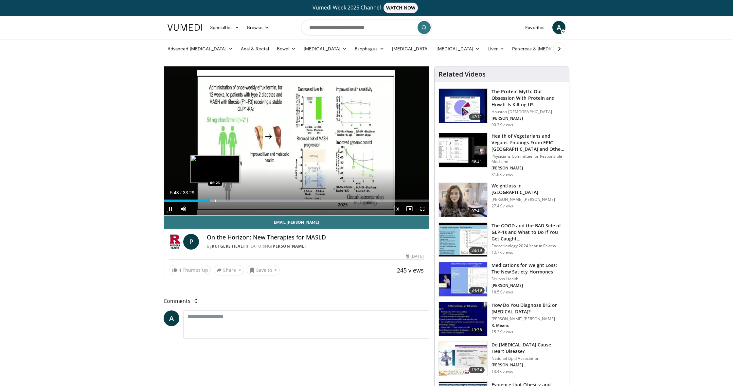
click at [215, 202] on div "Progress Bar" at bounding box center [215, 201] width 1 height 3
click at [224, 201] on div "Progress Bar" at bounding box center [224, 201] width 1 height 3
click at [233, 202] on div "Progress Bar" at bounding box center [233, 201] width 1 height 3
click at [170, 209] on span "Video Player" at bounding box center [170, 208] width 13 height 13
click at [230, 200] on div "Progress Bar" at bounding box center [230, 201] width 1 height 3
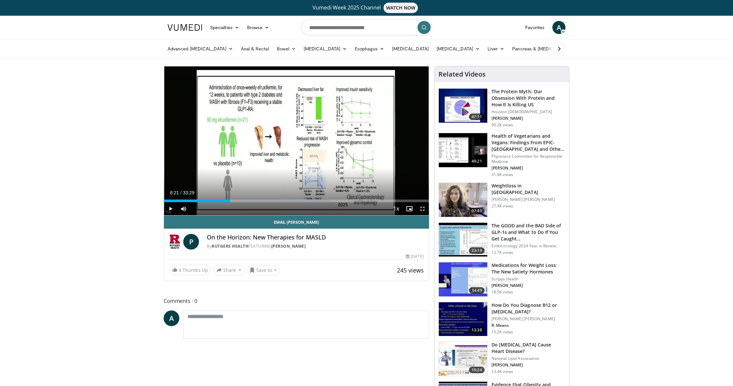
click at [422, 209] on span "Video Player" at bounding box center [422, 208] width 13 height 13
click at [235, 200] on div "Progress Bar" at bounding box center [235, 201] width 1 height 3
click at [239, 200] on div "Progress Bar" at bounding box center [239, 201] width 1 height 3
click at [237, 201] on div "Progress Bar" at bounding box center [237, 201] width 1 height 3
click at [235, 202] on div "Progress Bar" at bounding box center [235, 201] width 1 height 3
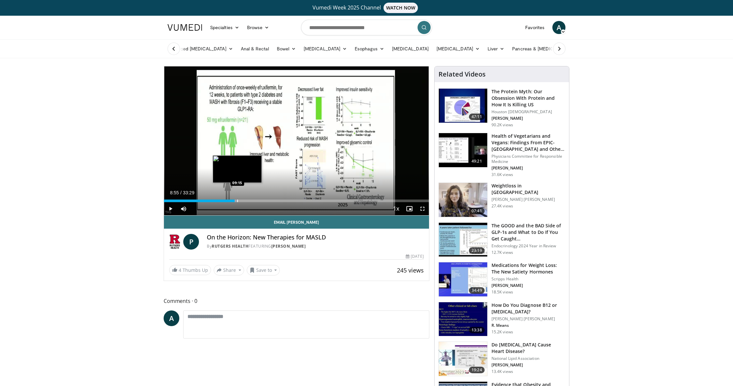
click at [237, 202] on div "Progress Bar" at bounding box center [237, 201] width 1 height 3
click at [241, 202] on div "Progress Bar" at bounding box center [241, 201] width 1 height 3
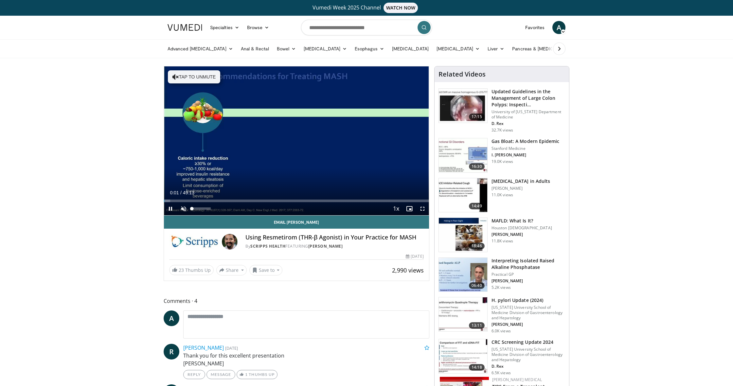
click at [179, 209] on span "Video Player" at bounding box center [183, 208] width 13 height 13
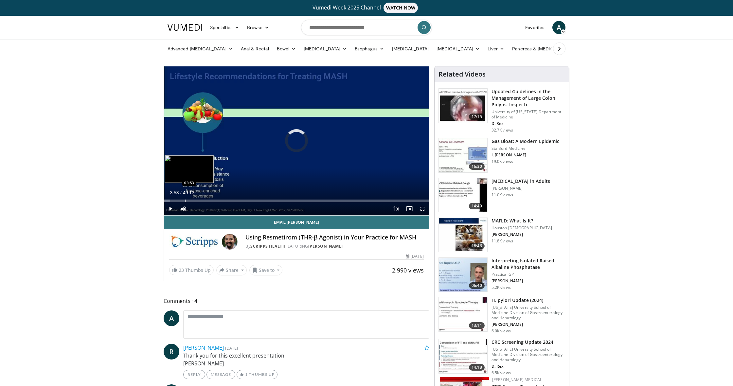
click at [185, 200] on div "Progress Bar" at bounding box center [185, 201] width 1 height 3
click at [192, 200] on div "Progress Bar" at bounding box center [192, 201] width 1 height 3
click at [199, 200] on div "Progress Bar" at bounding box center [199, 201] width 1 height 3
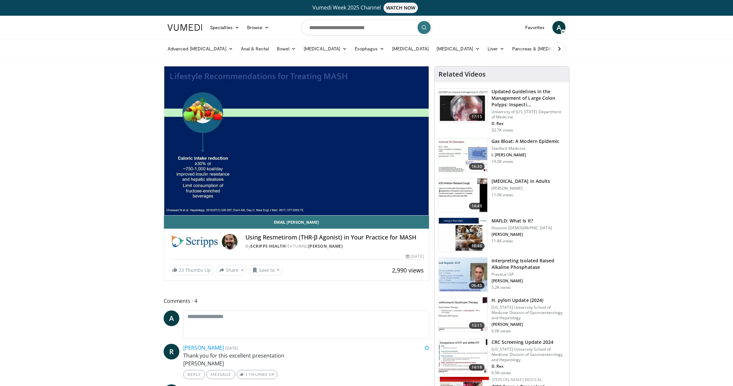
click at [206, 200] on div "10 seconds Tap to unmute" at bounding box center [296, 140] width 265 height 149
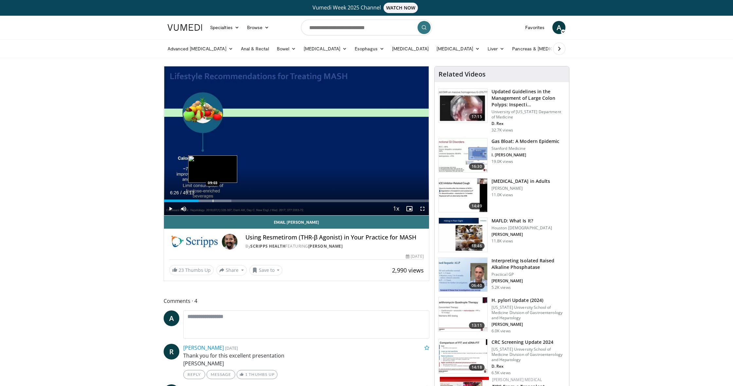
click at [213, 201] on div "Progress Bar" at bounding box center [213, 201] width 1 height 3
click at [222, 201] on div "Progress Bar" at bounding box center [222, 201] width 1 height 3
click at [229, 199] on div "Loaded : 30.84% 10:41 12:05" at bounding box center [296, 199] width 265 height 6
click at [421, 208] on span "Video Player" at bounding box center [422, 208] width 13 height 13
click at [172, 209] on span "Video Player" at bounding box center [170, 208] width 13 height 13
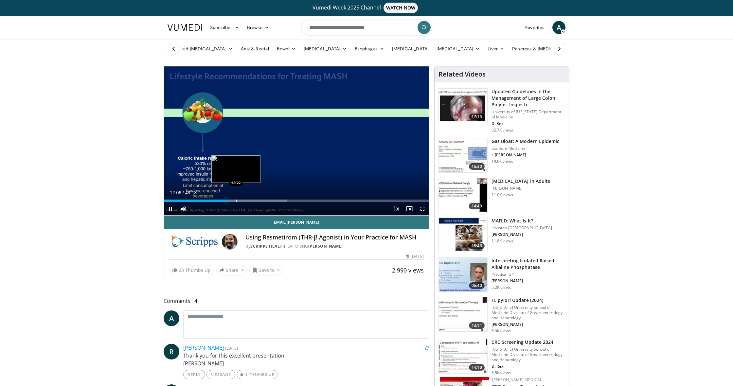
click at [236, 200] on div "Progress Bar" at bounding box center [236, 201] width 1 height 3
click at [247, 201] on div "Progress Bar" at bounding box center [247, 201] width 1 height 3
drag, startPoint x: 256, startPoint y: 202, endPoint x: 266, endPoint y: 202, distance: 10.1
click at [0, 0] on div "Progress Bar" at bounding box center [0, 0] width 0 height 0
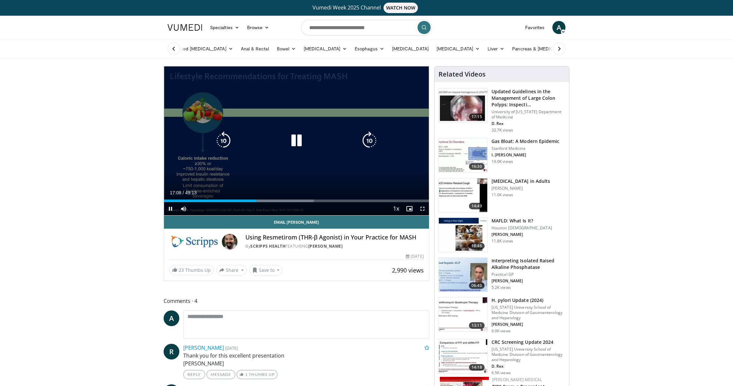
click at [268, 202] on div "Current Time 17:08 / Duration 49:13 Pause Skip Backward Skip Forward Mute Loade…" at bounding box center [296, 208] width 265 height 13
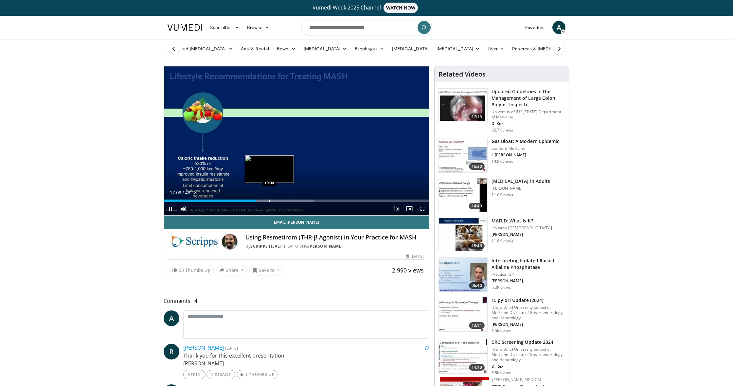
click at [269, 201] on div "Progress Bar" at bounding box center [269, 201] width 1 height 3
click at [286, 201] on div "Progress Bar" at bounding box center [286, 201] width 1 height 3
click at [299, 201] on div "Progress Bar" at bounding box center [299, 201] width 1 height 3
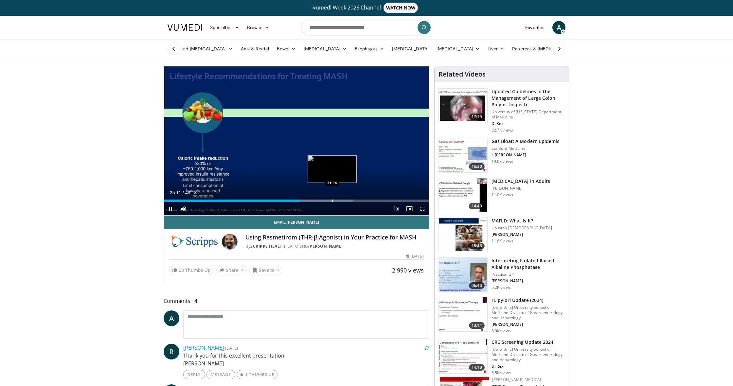
click at [332, 200] on div "Progress Bar" at bounding box center [332, 201] width 1 height 3
click at [345, 201] on div "Progress Bar" at bounding box center [345, 201] width 1 height 3
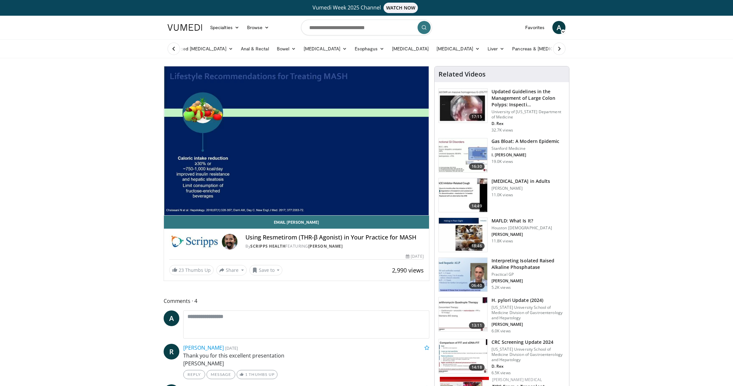
click at [354, 201] on video-js "**********" at bounding box center [296, 140] width 265 height 149
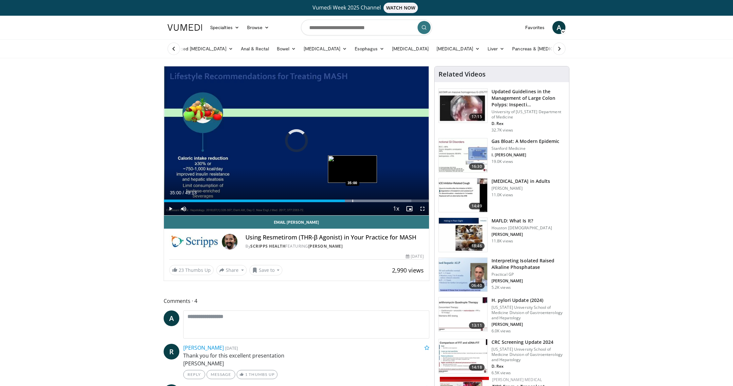
click at [352, 201] on div "Progress Bar" at bounding box center [352, 201] width 1 height 3
click at [359, 201] on div "Progress Bar" at bounding box center [359, 201] width 1 height 3
click at [365, 201] on div "Progress Bar" at bounding box center [365, 201] width 1 height 3
click at [374, 202] on div "Progress Bar" at bounding box center [374, 201] width 1 height 3
click at [383, 201] on div "Progress Bar" at bounding box center [383, 201] width 1 height 3
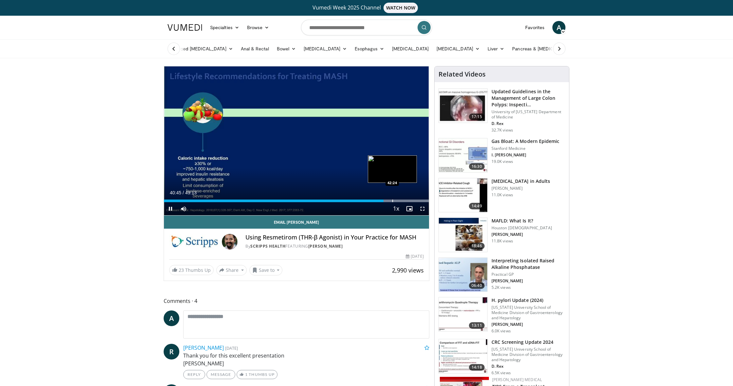
click at [392, 201] on div "Progress Bar" at bounding box center [392, 201] width 1 height 3
click at [403, 201] on div "Progress Bar" at bounding box center [403, 201] width 1 height 3
click at [348, 200] on div "Progress Bar" at bounding box center [348, 201] width 1 height 3
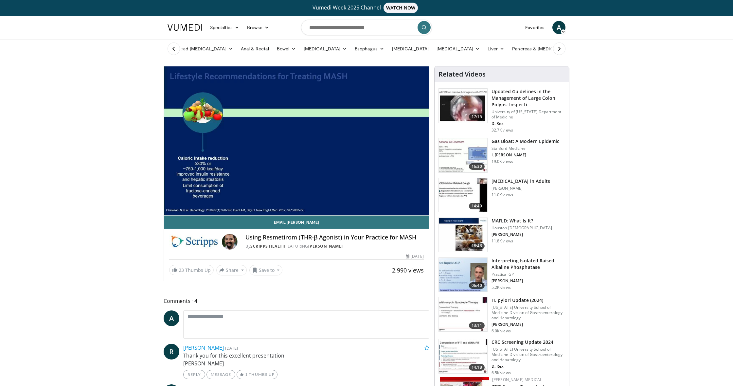
click at [350, 201] on video-js "**********" at bounding box center [296, 140] width 265 height 149
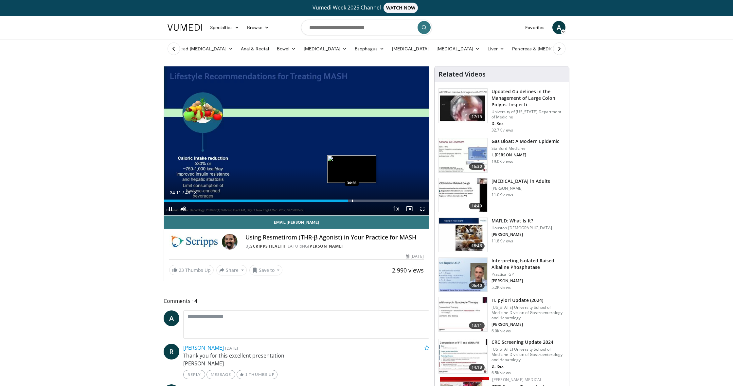
click at [352, 201] on div "Progress Bar" at bounding box center [352, 201] width 1 height 3
click at [355, 202] on div "Progress Bar" at bounding box center [355, 201] width 1 height 3
click at [338, 200] on div "Progress Bar" at bounding box center [338, 201] width 1 height 3
click at [420, 208] on span "Video Player" at bounding box center [422, 208] width 13 height 13
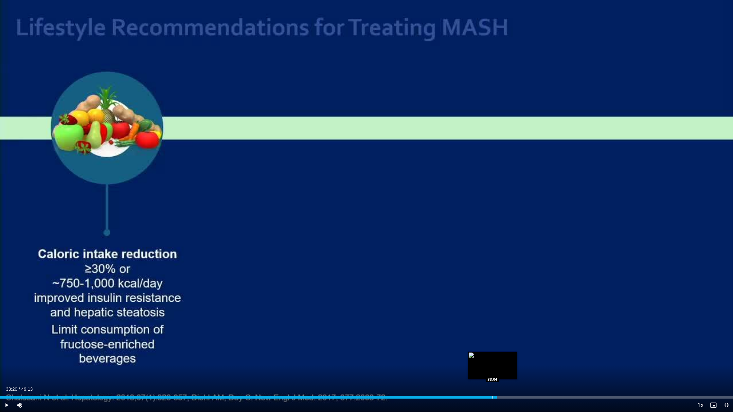
click at [493, 386] on div "Progress Bar" at bounding box center [493, 397] width 1 height 3
click at [6, 386] on span "Video Player" at bounding box center [6, 405] width 13 height 13
